Goal: Navigation & Orientation: Find specific page/section

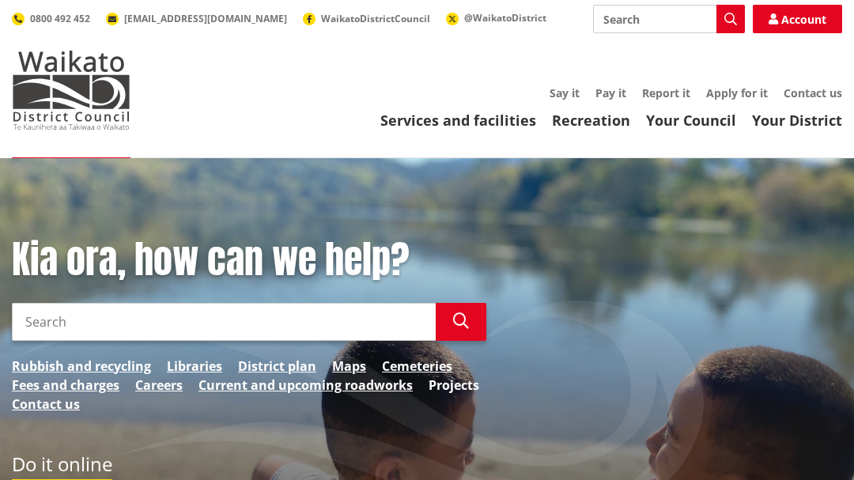
click at [466, 380] on link "Projects" at bounding box center [453, 384] width 51 height 19
click at [461, 383] on link "Projects" at bounding box center [453, 384] width 51 height 19
click at [458, 385] on link "Projects" at bounding box center [453, 384] width 51 height 19
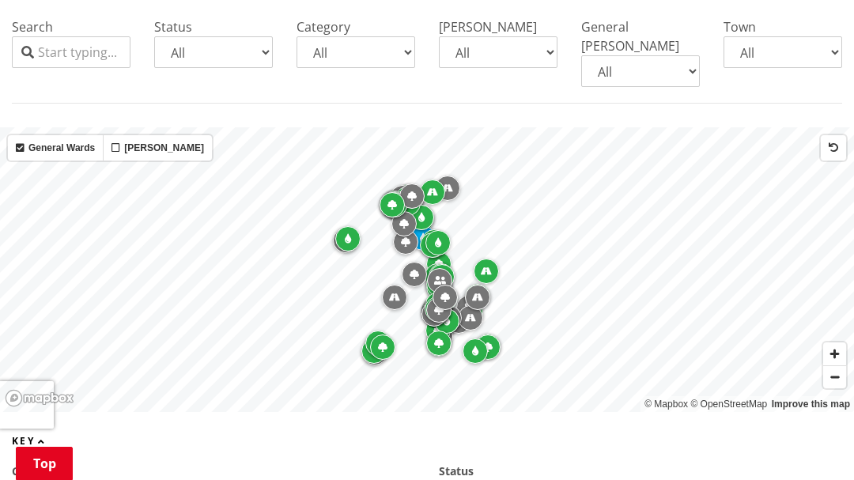
scroll to position [411, 0]
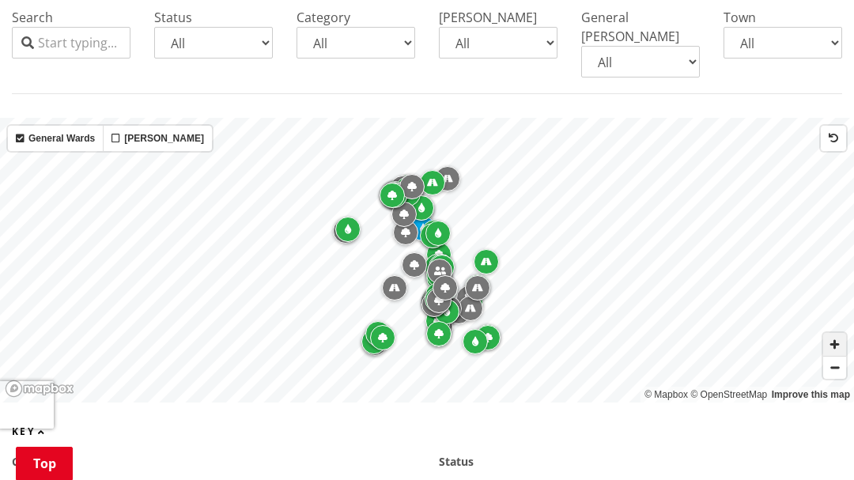
click at [839, 333] on span "Zoom in" at bounding box center [834, 344] width 23 height 23
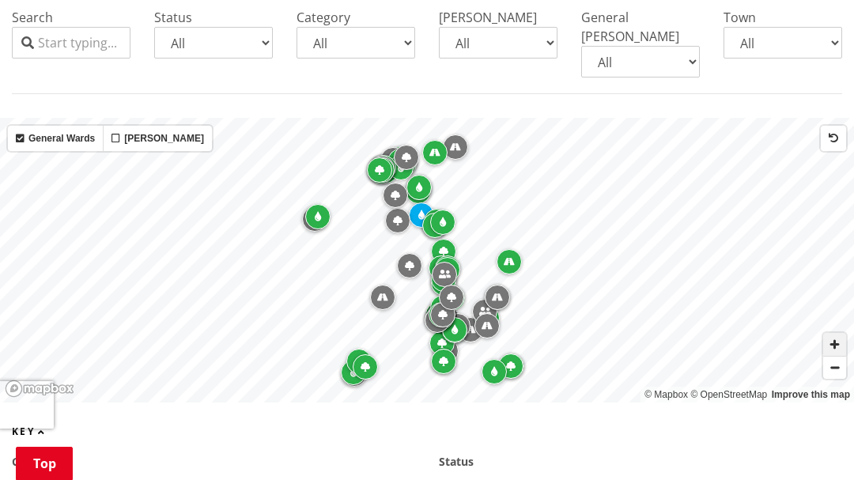
click at [839, 333] on span "Zoom in" at bounding box center [834, 344] width 23 height 23
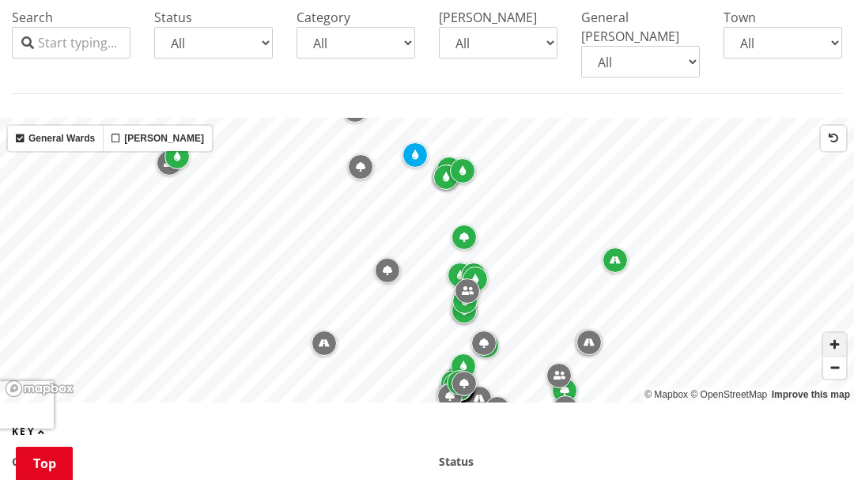
click at [839, 333] on span "Zoom in" at bounding box center [834, 344] width 23 height 23
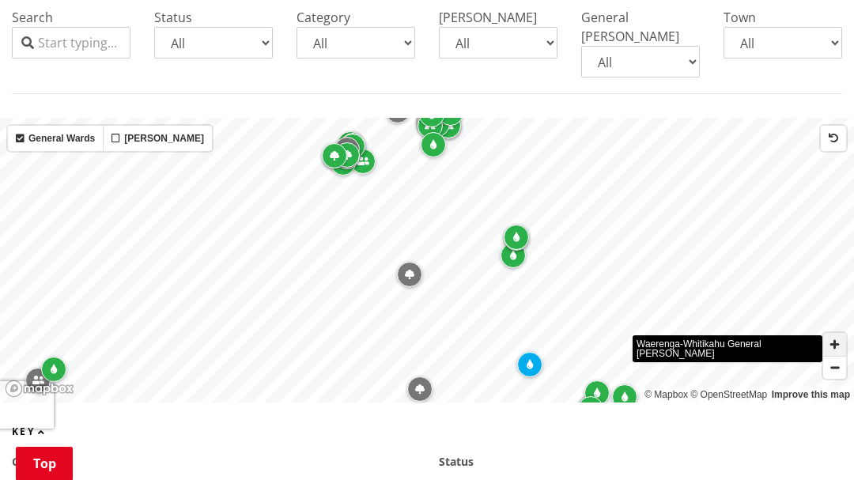
click at [835, 333] on span "Zoom in" at bounding box center [834, 344] width 23 height 23
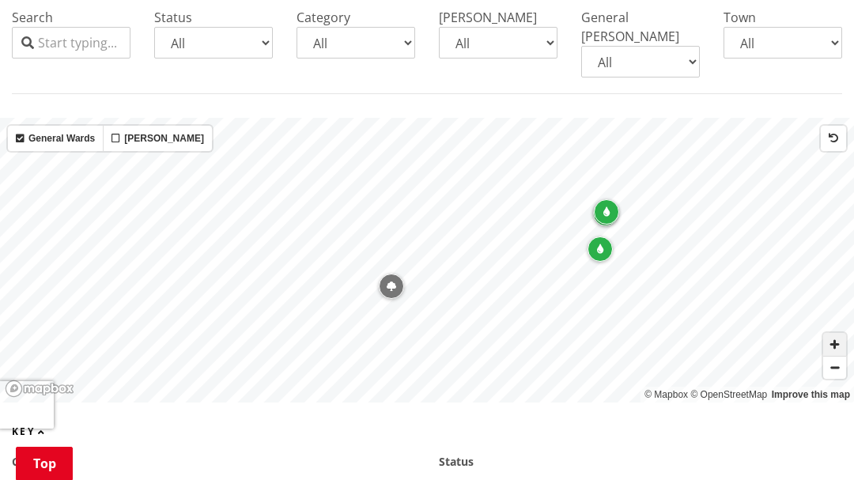
click at [835, 333] on span "Zoom in" at bounding box center [834, 344] width 23 height 23
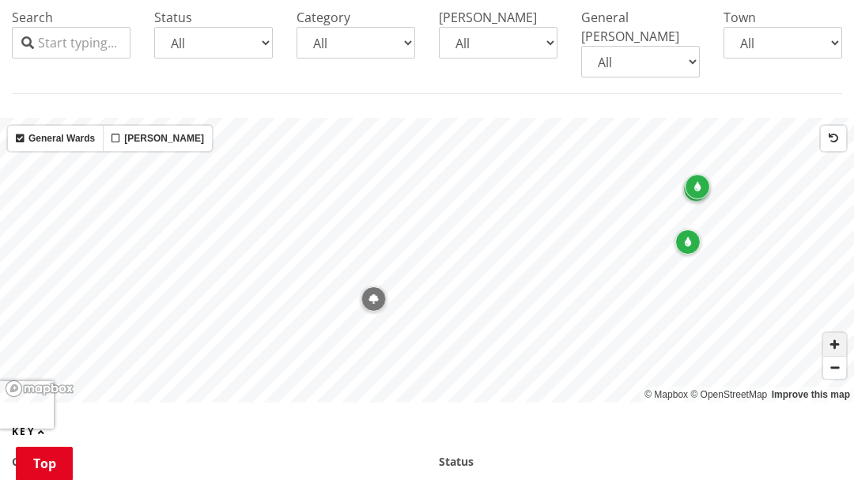
click at [835, 333] on span "Zoom in" at bounding box center [834, 344] width 23 height 23
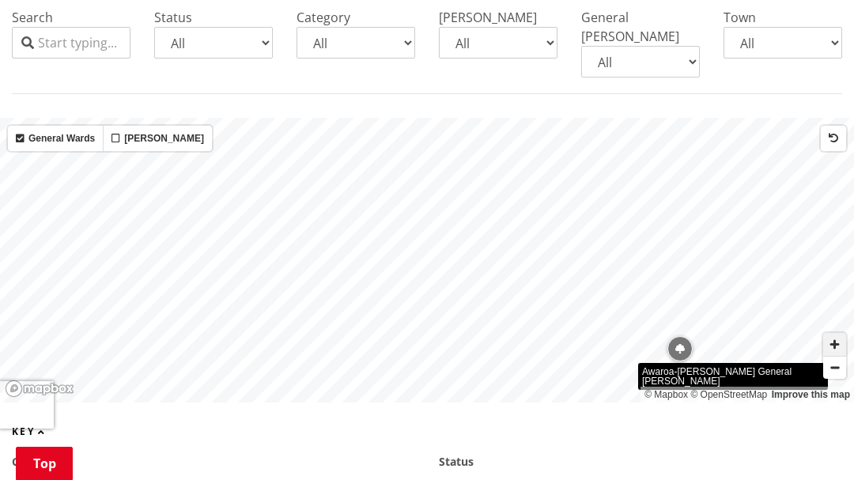
click at [835, 333] on span "Zoom in" at bounding box center [834, 344] width 23 height 23
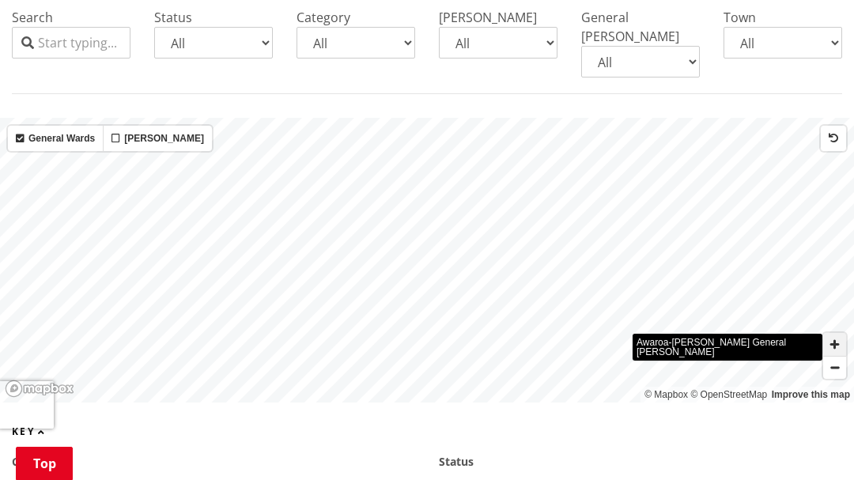
click at [833, 333] on span "Zoom in" at bounding box center [834, 344] width 23 height 23
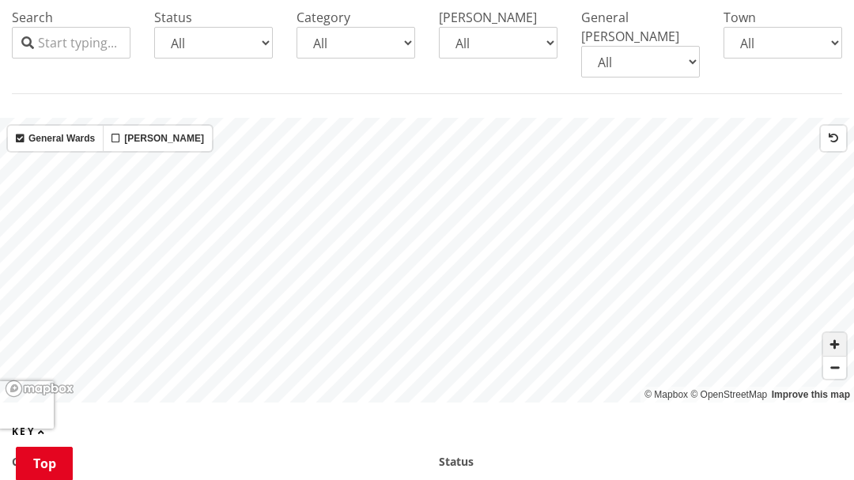
click at [833, 333] on span "Zoom in" at bounding box center [834, 344] width 23 height 23
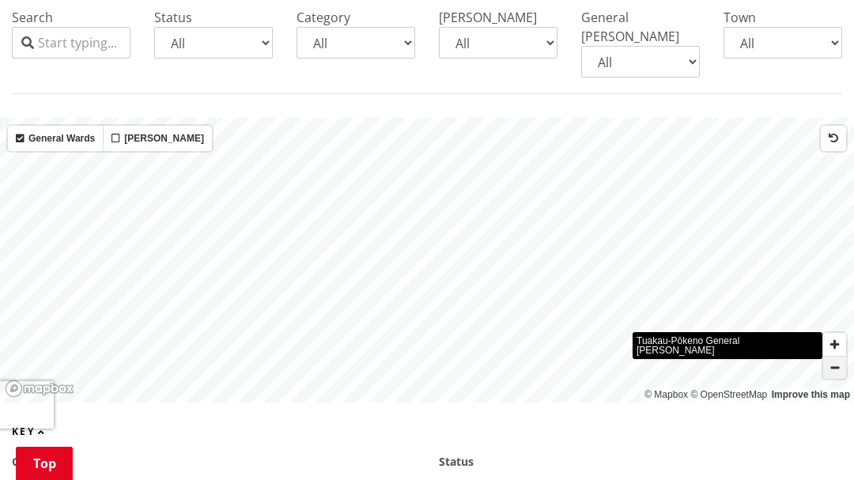
click at [835, 356] on span "Zoom out" at bounding box center [834, 367] width 23 height 22
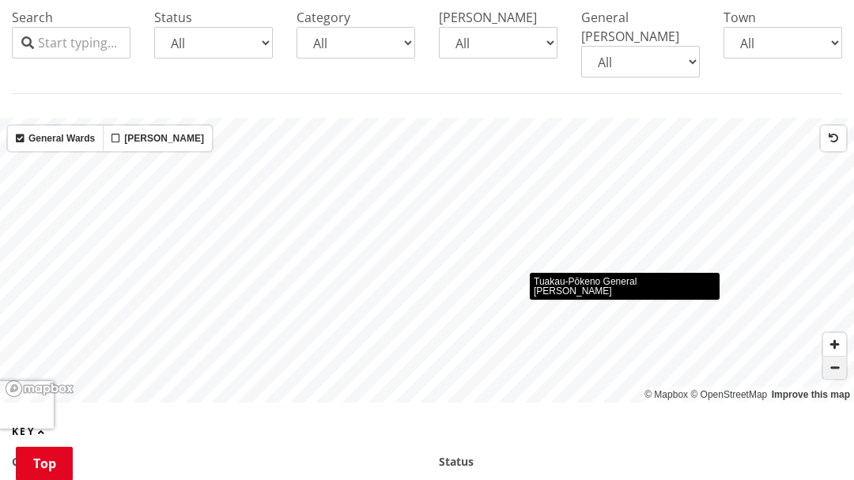
click at [835, 356] on span "Zoom out" at bounding box center [834, 367] width 23 height 22
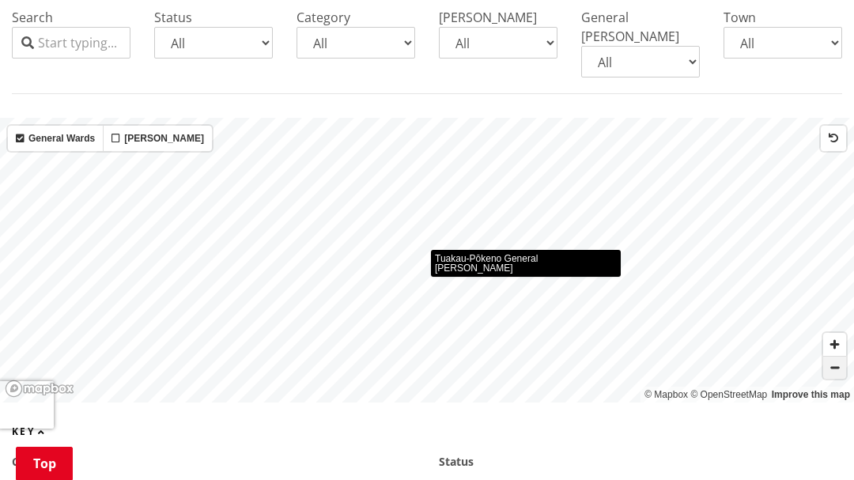
click at [835, 356] on span "Zoom out" at bounding box center [834, 367] width 23 height 22
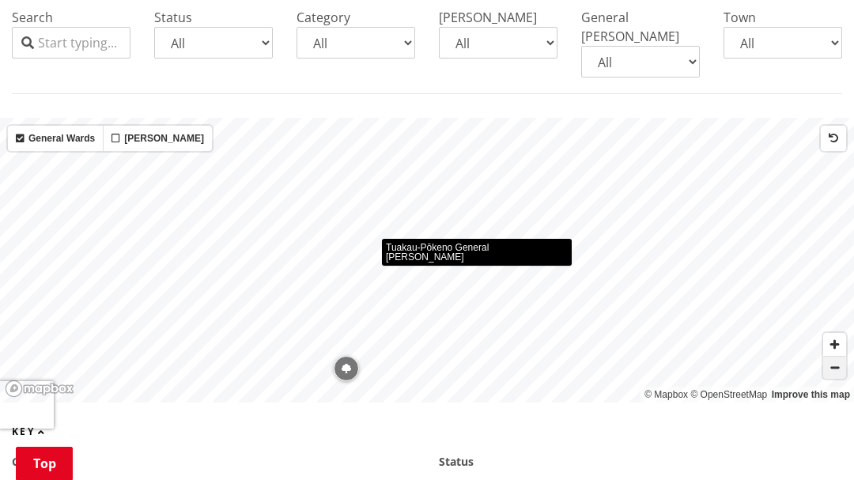
click at [835, 356] on span "Zoom out" at bounding box center [834, 367] width 23 height 22
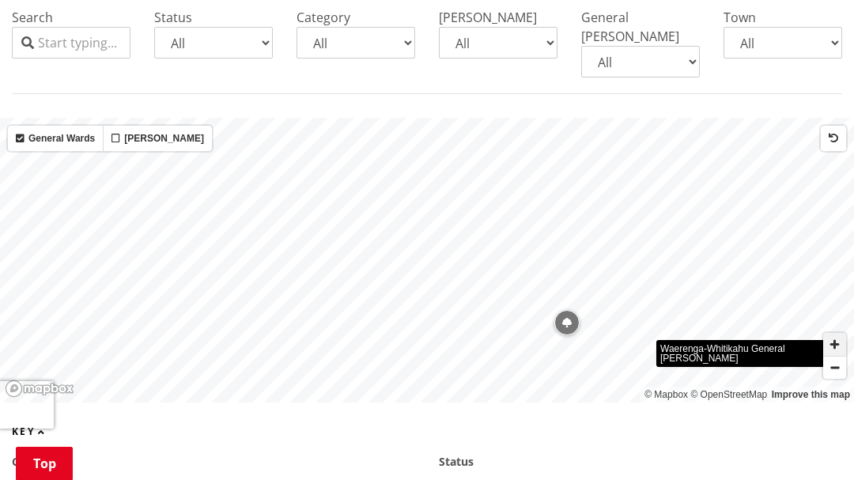
click at [835, 333] on span "Zoom in" at bounding box center [834, 344] width 23 height 23
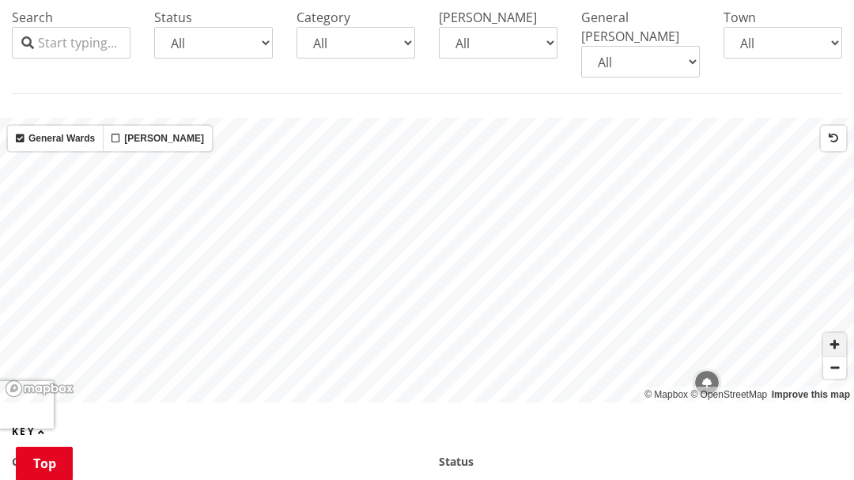
click at [835, 333] on span "Zoom in" at bounding box center [834, 344] width 23 height 23
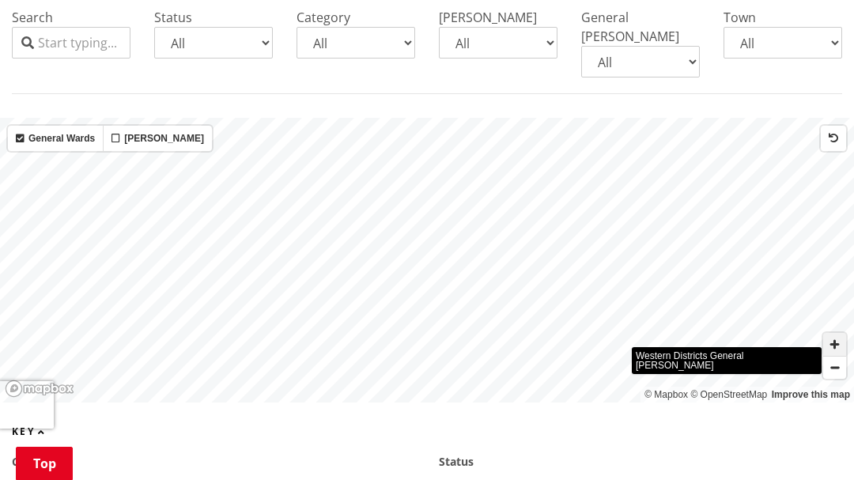
click at [835, 334] on span "Zoom in" at bounding box center [834, 344] width 23 height 23
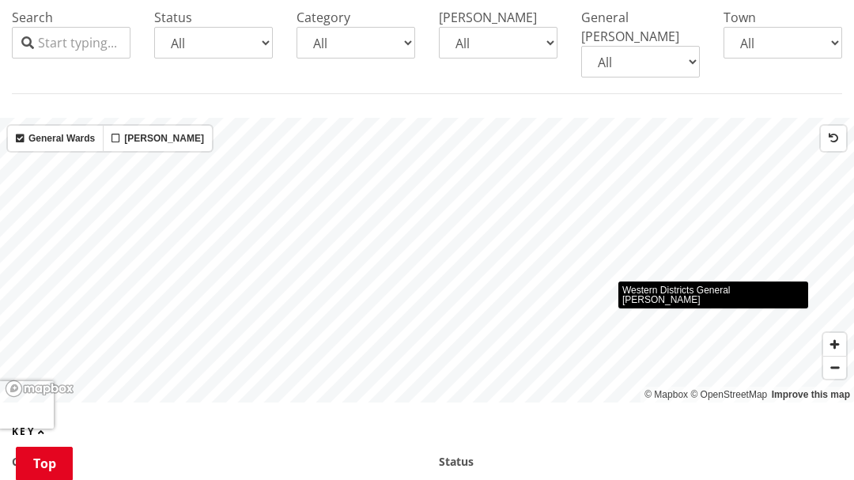
click at [729, 293] on div "© Mapbox © OpenStreetMap Improve this map Western Districts General [PERSON_NAM…" at bounding box center [427, 260] width 854 height 285
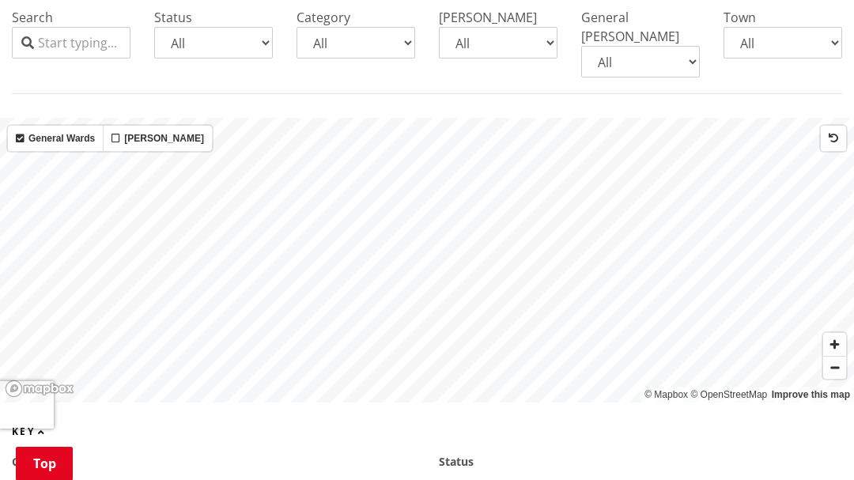
drag, startPoint x: 835, startPoint y: 334, endPoint x: 542, endPoint y: 447, distance: 313.2
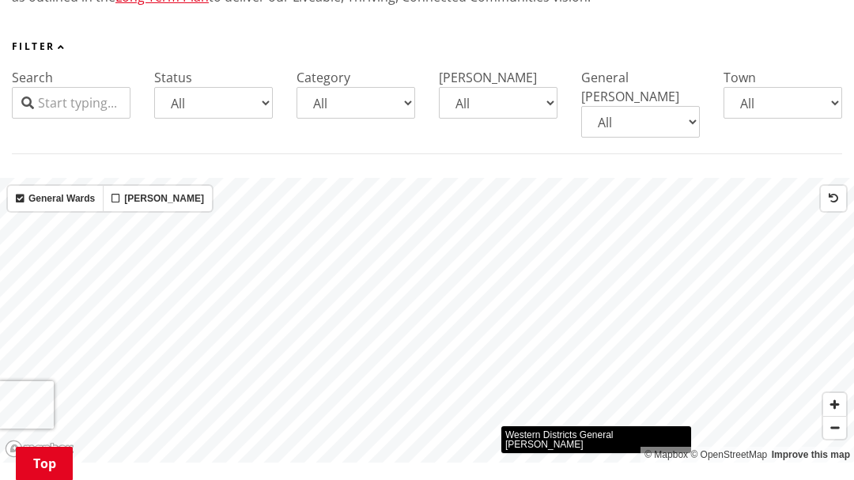
scroll to position [316, 0]
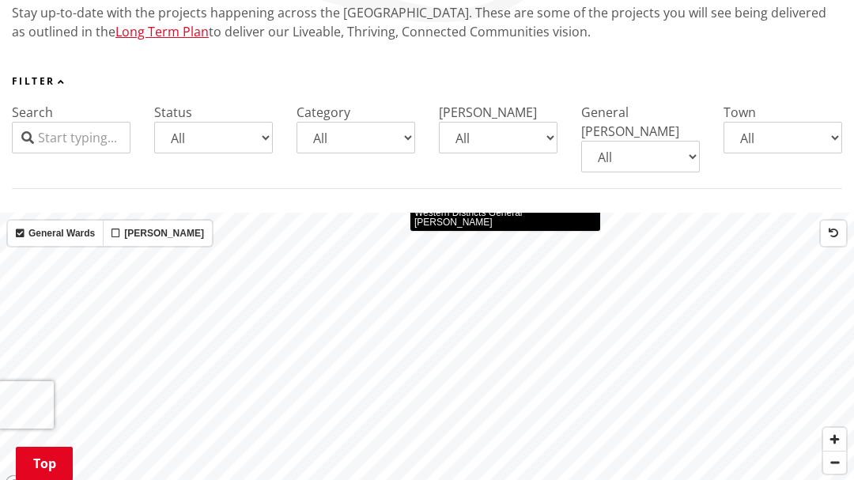
click at [555, 217] on div "© Mapbox © OpenStreetMap Improve this map Western Districts General [PERSON_NAM…" at bounding box center [427, 355] width 854 height 285
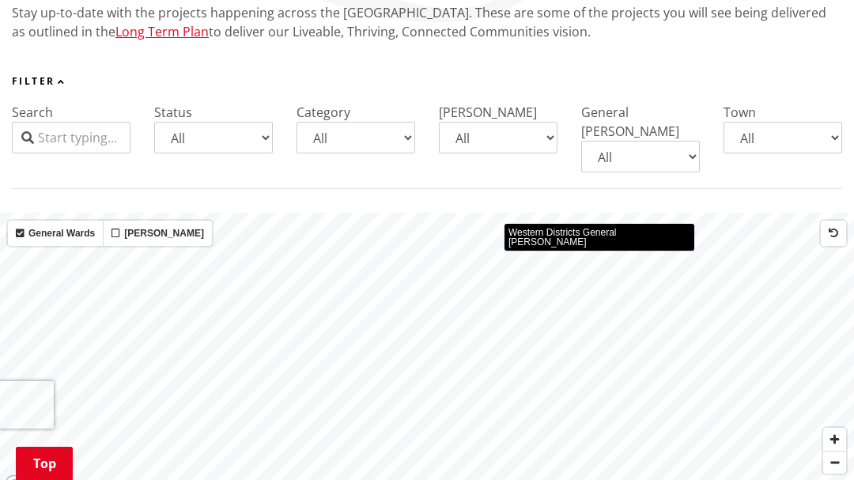
click at [600, 214] on div "© Mapbox © OpenStreetMap Improve this map Western Districts General [PERSON_NAM…" at bounding box center [427, 355] width 854 height 285
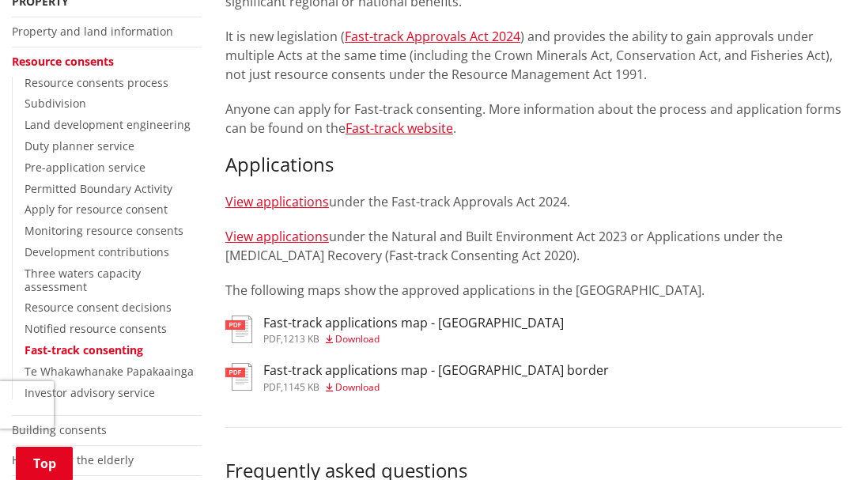
scroll to position [348, 0]
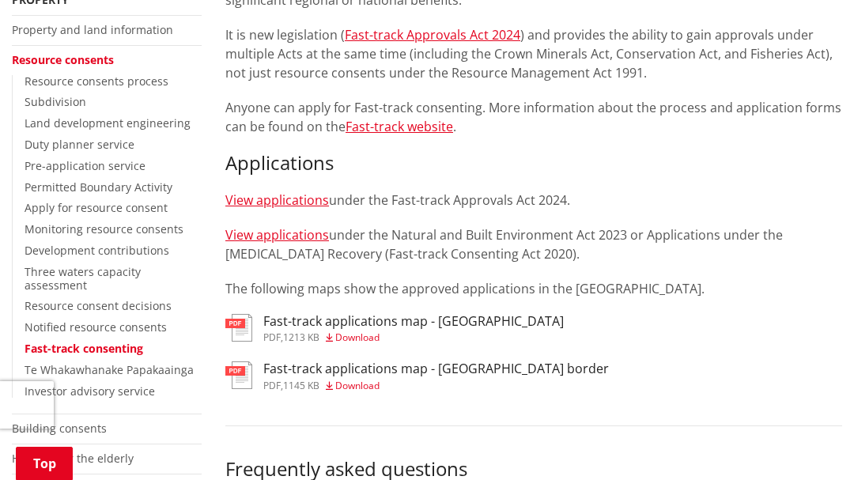
click at [358, 336] on span "Download" at bounding box center [357, 336] width 44 height 13
